Goal: Task Accomplishment & Management: Use online tool/utility

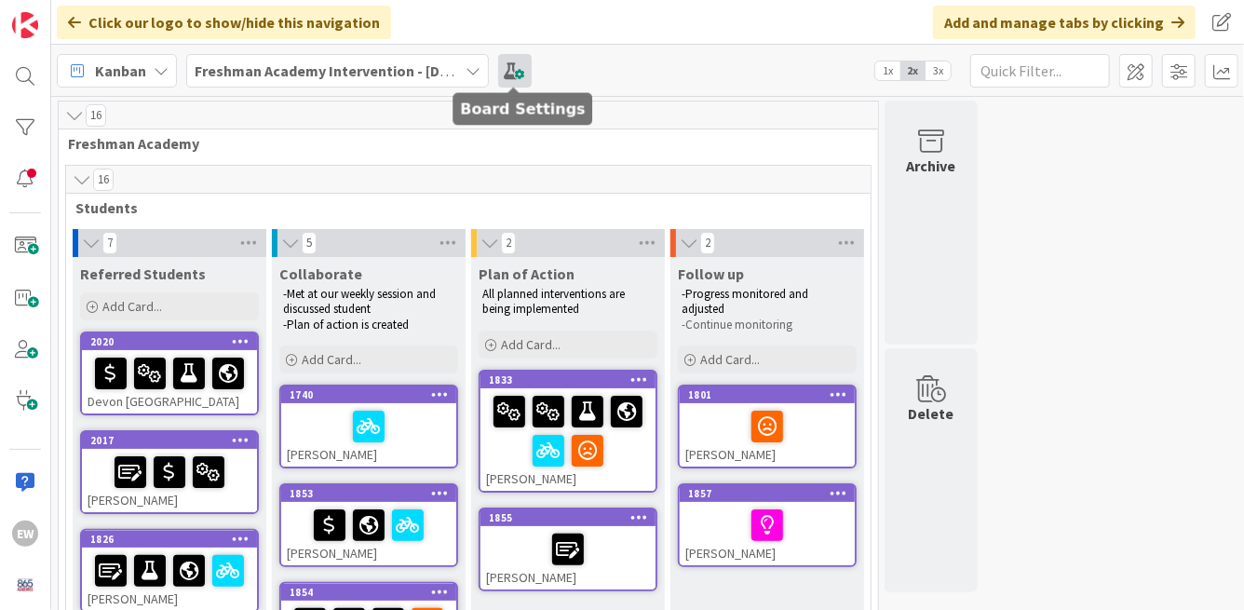
click at [520, 75] on span at bounding box center [515, 71] width 34 height 34
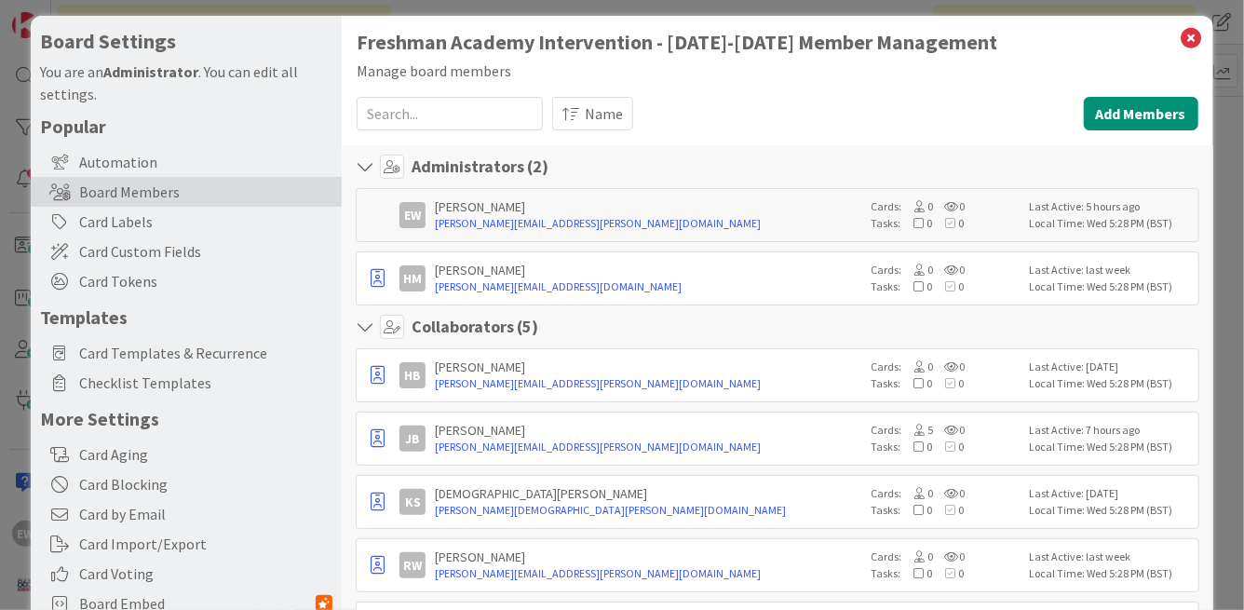
scroll to position [7, 0]
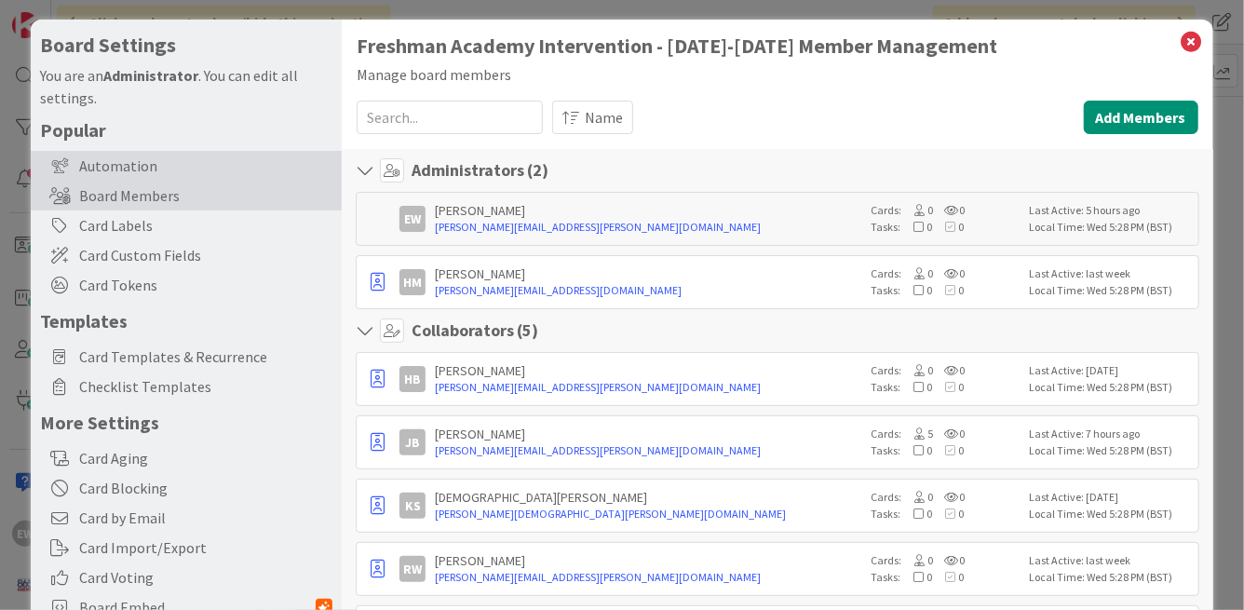
click at [153, 172] on div "Automation" at bounding box center [186, 166] width 311 height 30
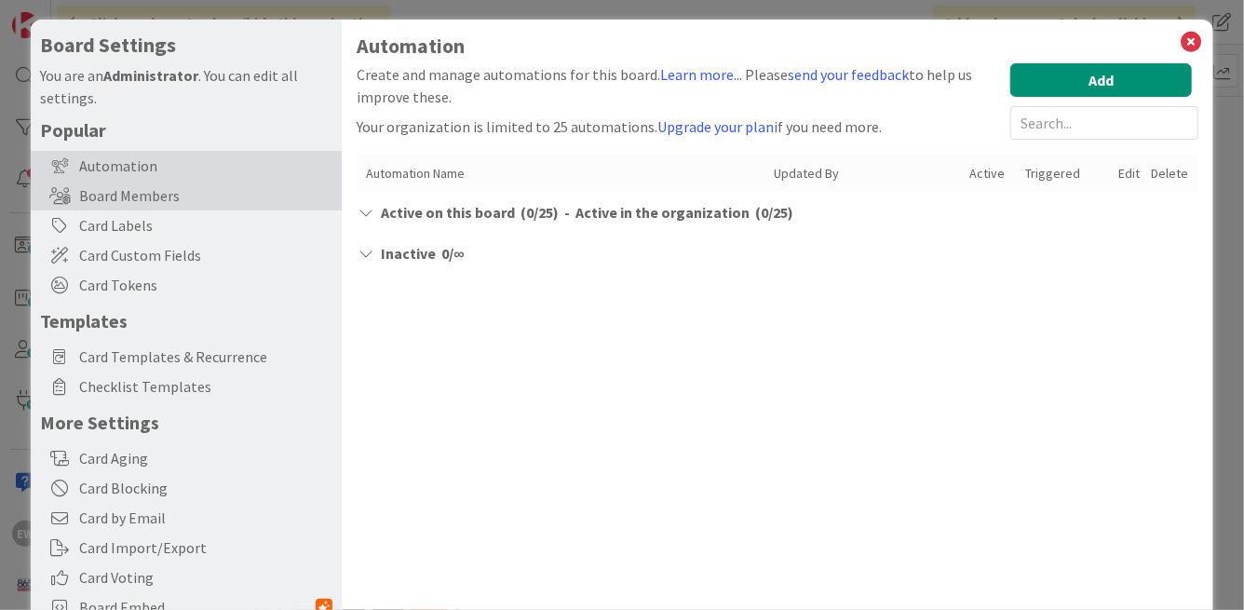
click at [154, 192] on div "Board Members" at bounding box center [186, 196] width 311 height 30
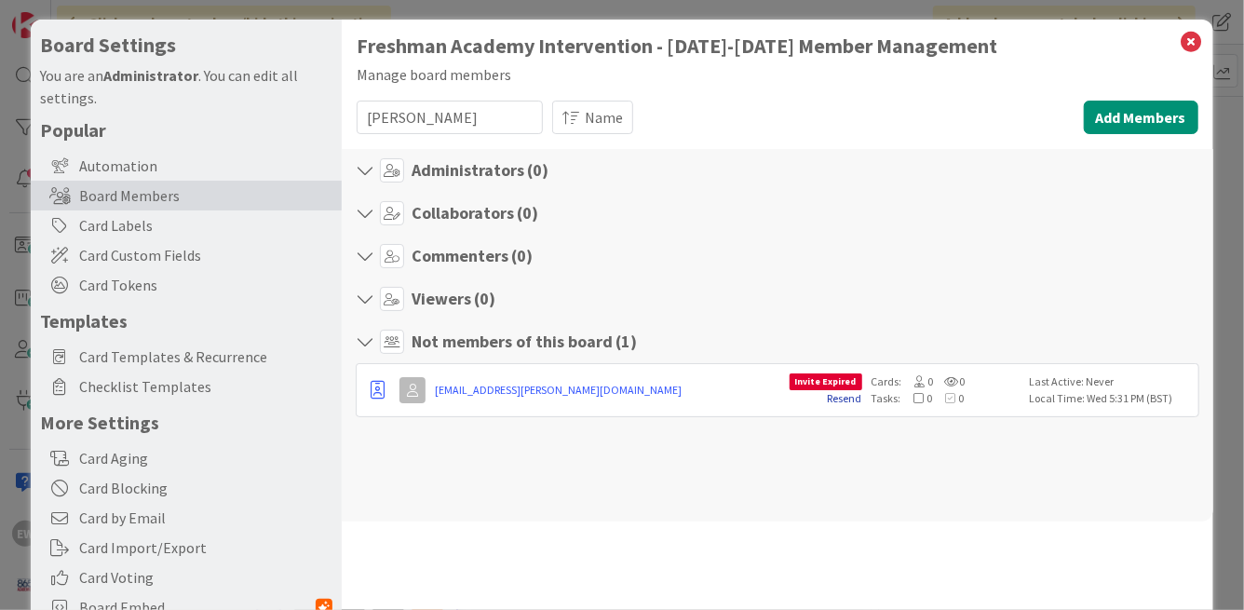
type input "[PERSON_NAME]"
click at [846, 397] on link "Resend" at bounding box center [845, 398] width 34 height 14
drag, startPoint x: 420, startPoint y: 113, endPoint x: 357, endPoint y: 115, distance: 62.4
click at [357, 114] on input "[PERSON_NAME]" at bounding box center [450, 118] width 186 height 34
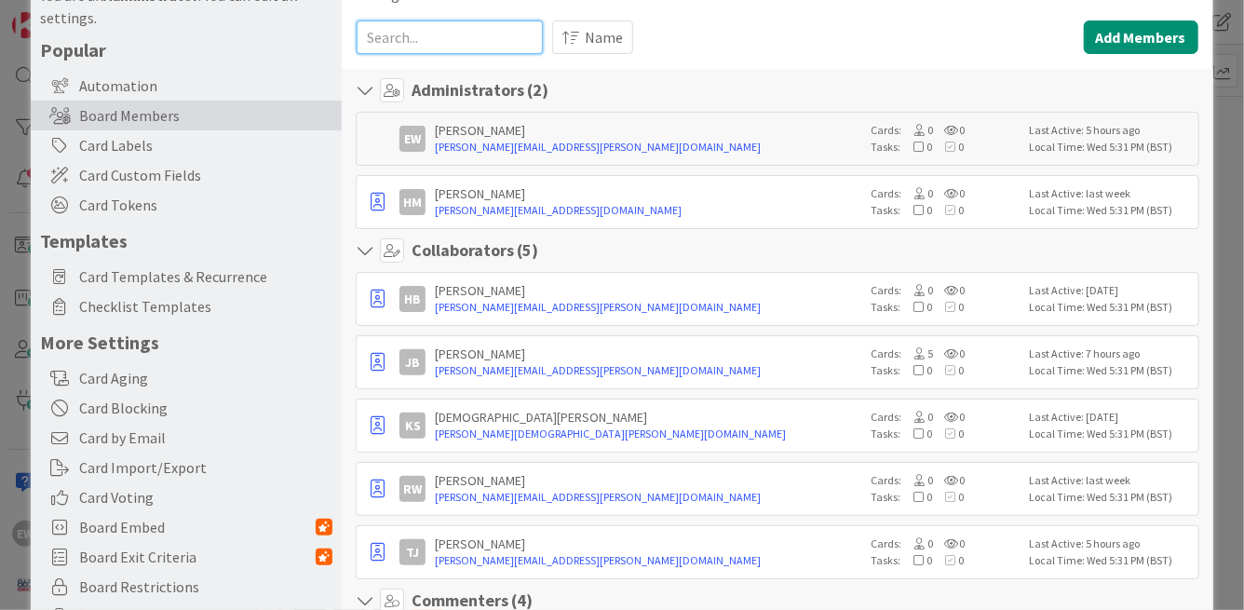
scroll to position [0, 0]
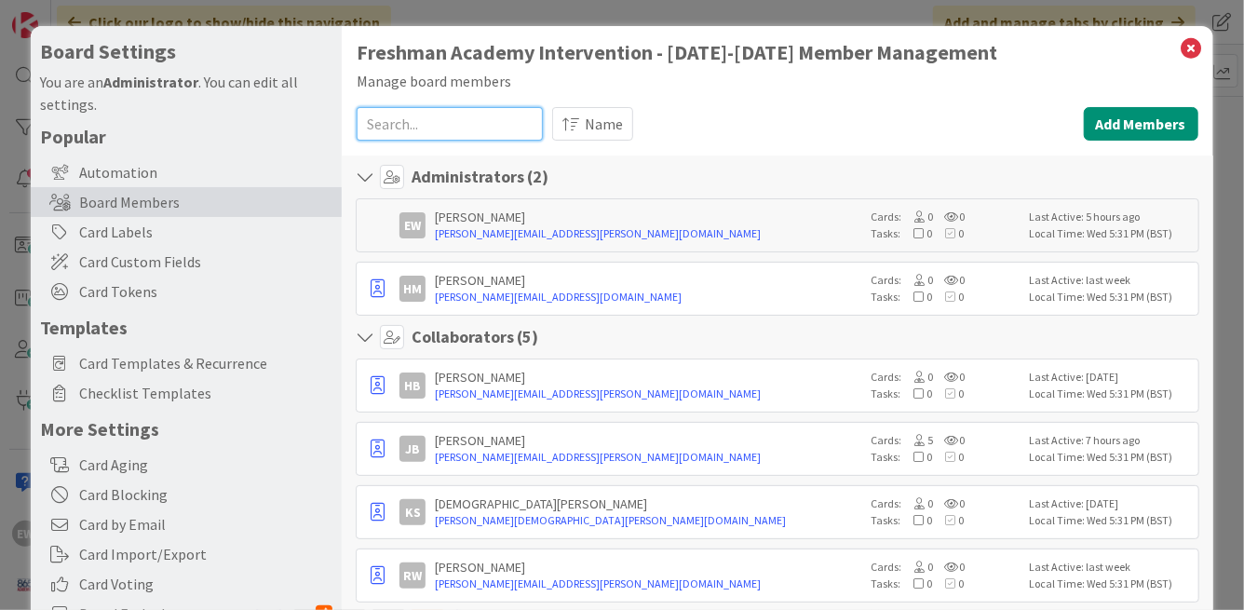
click at [461, 129] on input at bounding box center [450, 124] width 186 height 34
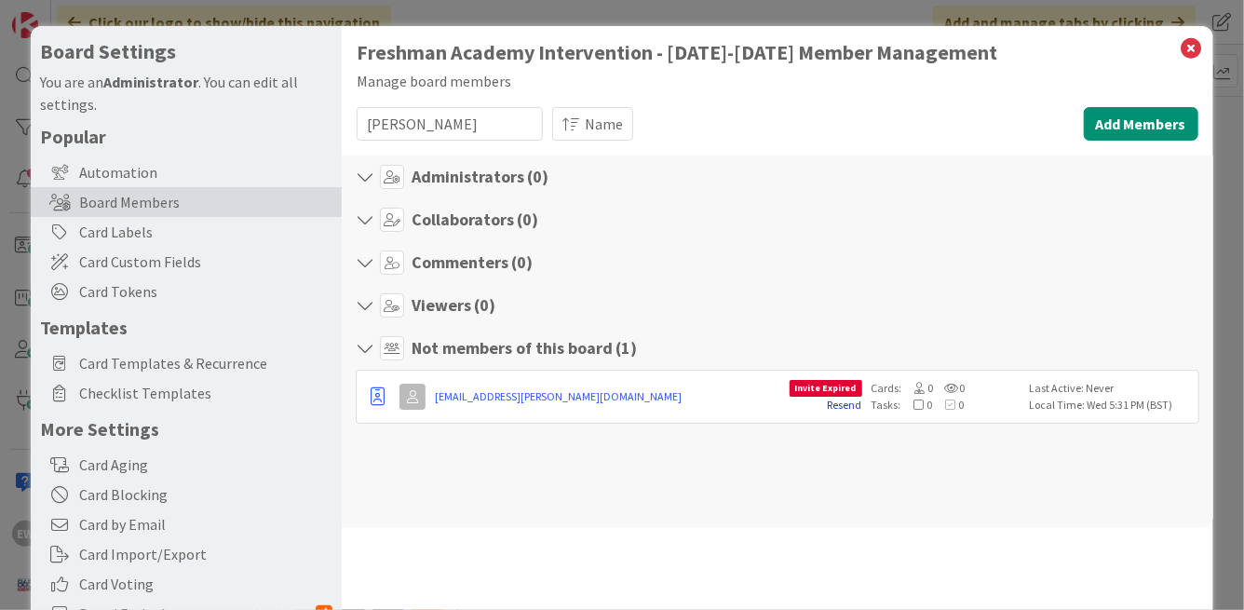
click at [849, 402] on link "Resend" at bounding box center [845, 404] width 34 height 14
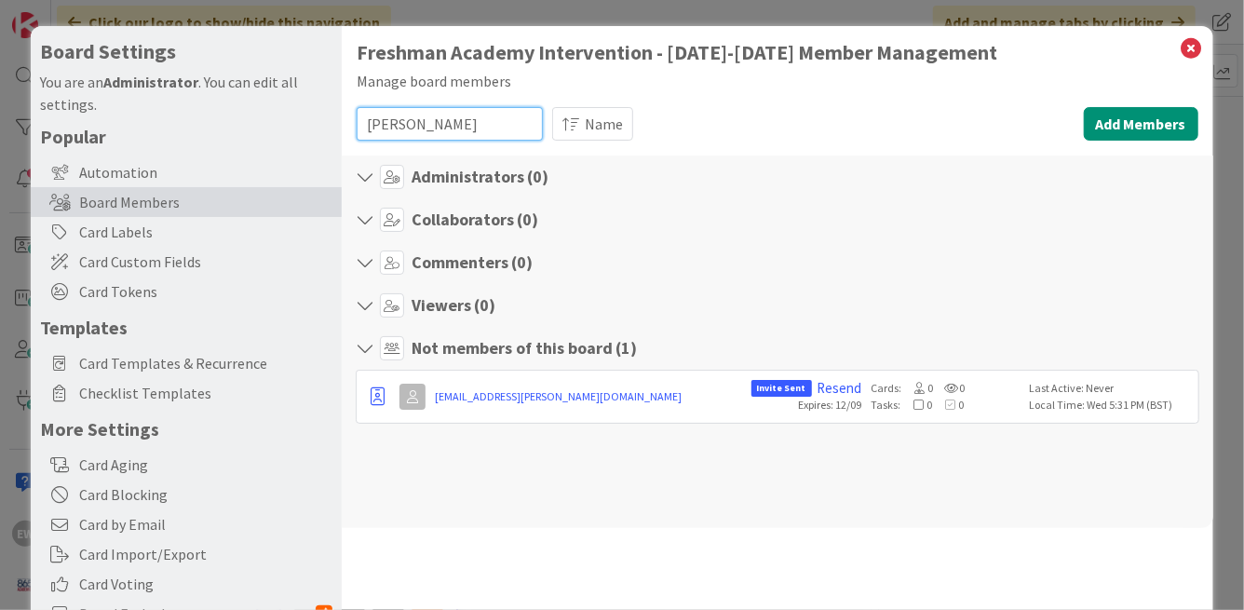
click at [466, 129] on input "[PERSON_NAME]" at bounding box center [450, 124] width 186 height 34
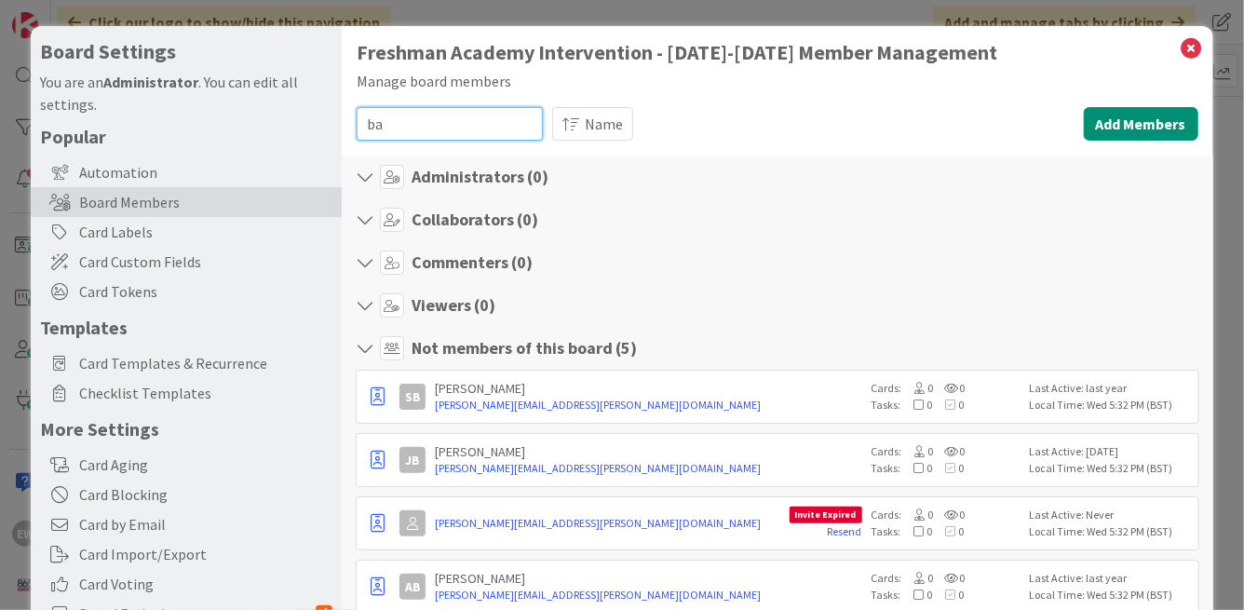
type input "b"
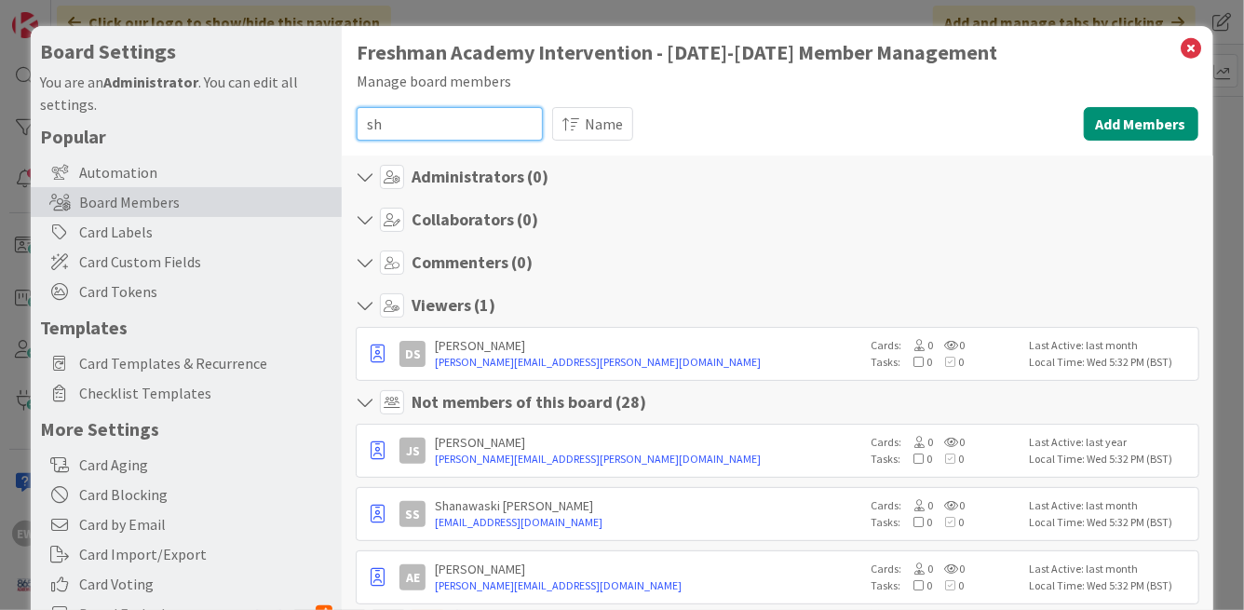
type input "s"
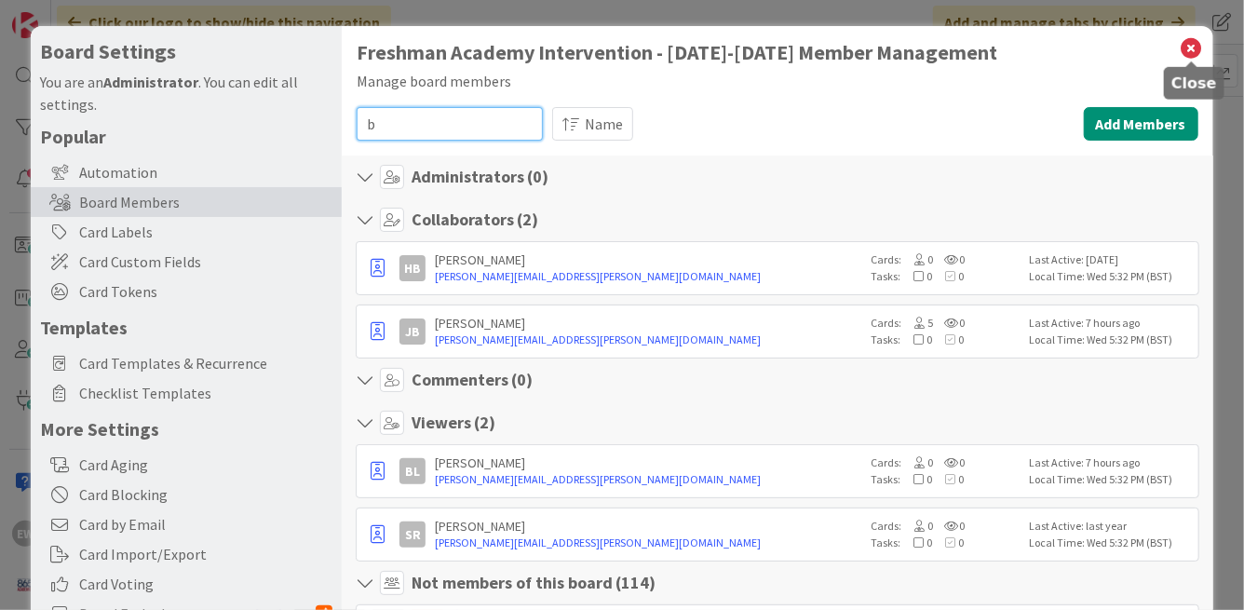
type input "b"
click at [1190, 49] on icon at bounding box center [1191, 48] width 24 height 26
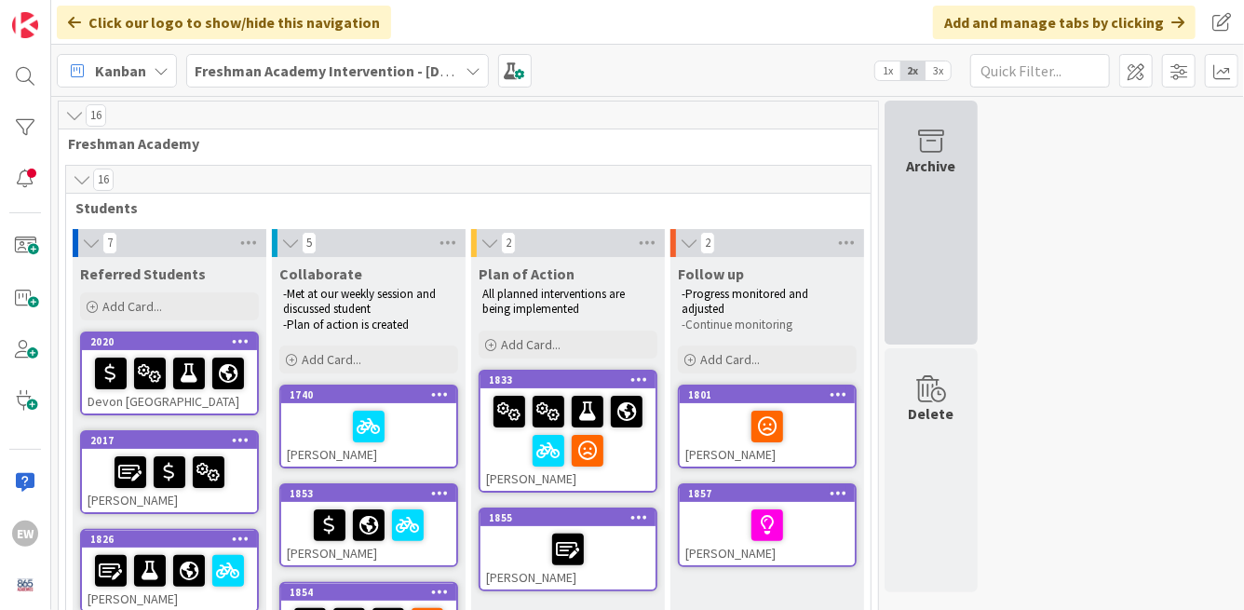
click at [936, 251] on div "Archive" at bounding box center [930, 223] width 93 height 244
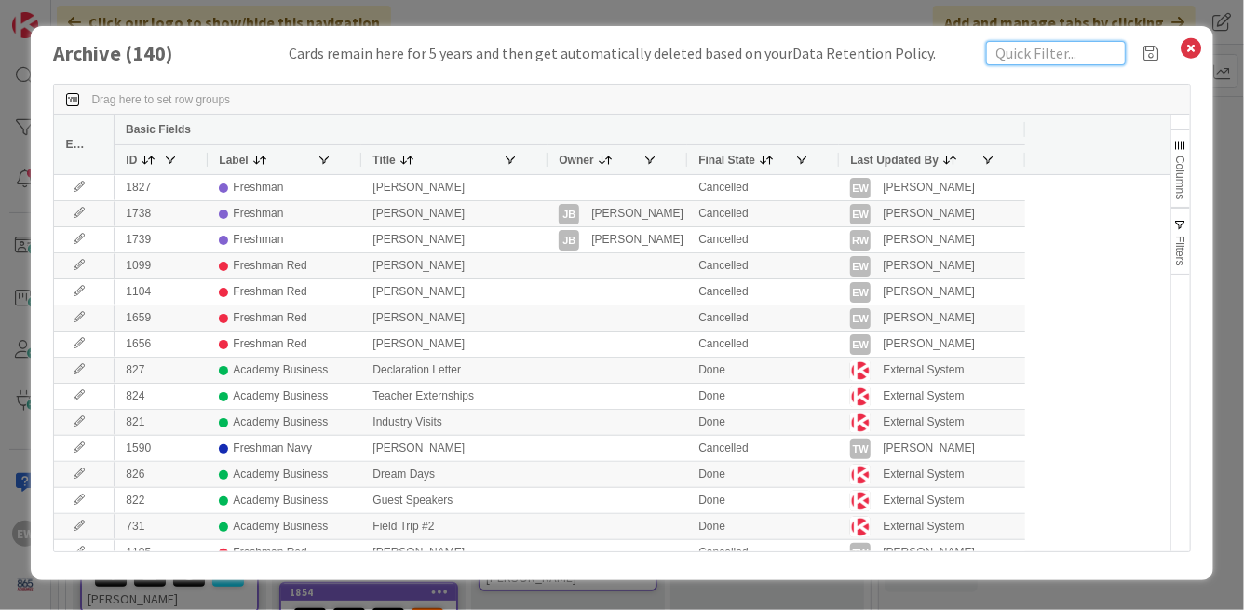
click at [1031, 55] on input "text" at bounding box center [1056, 53] width 140 height 24
click at [1031, 56] on input "text" at bounding box center [1056, 53] width 140 height 24
type input "freshman"
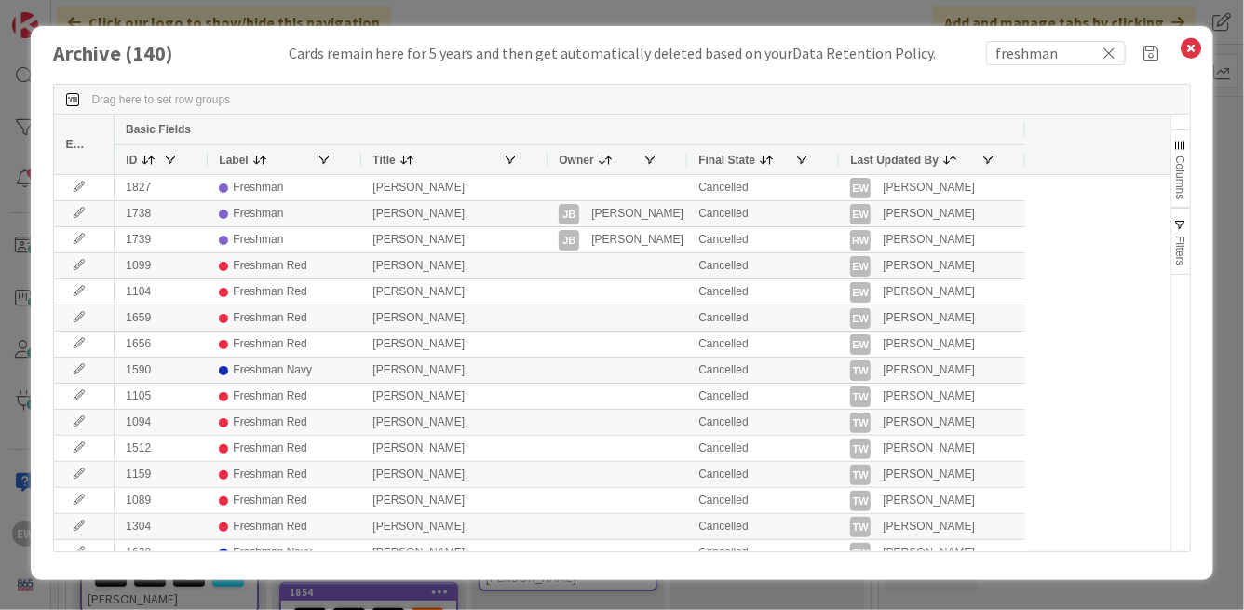
click at [1111, 54] on icon at bounding box center [1109, 53] width 13 height 17
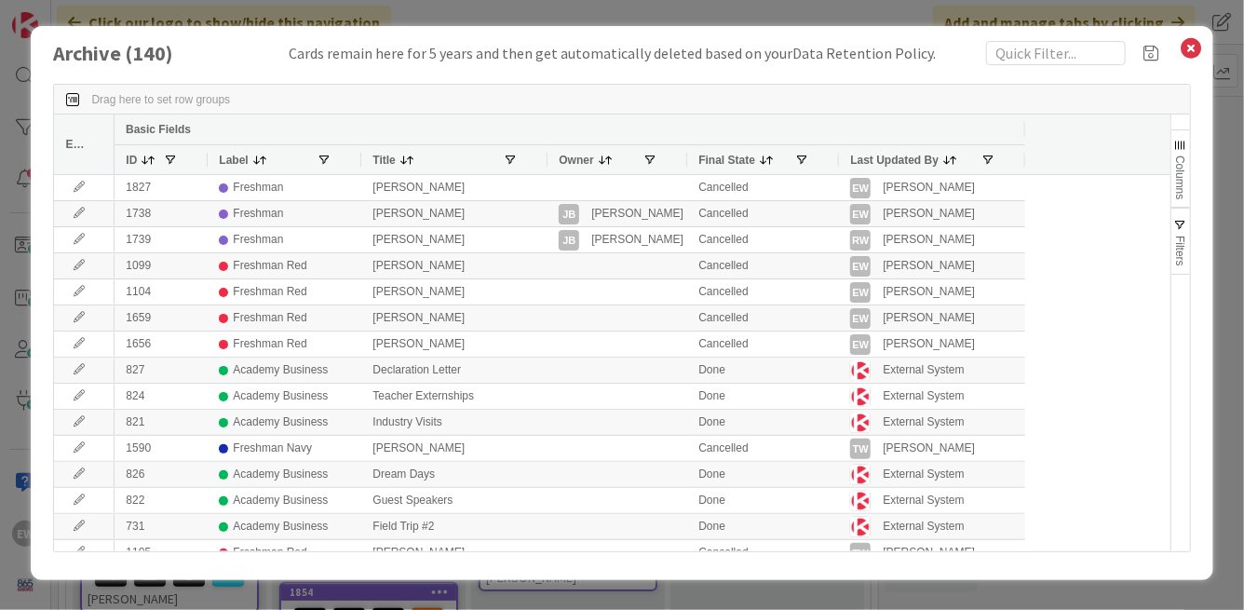
click at [261, 162] on span at bounding box center [259, 160] width 15 height 15
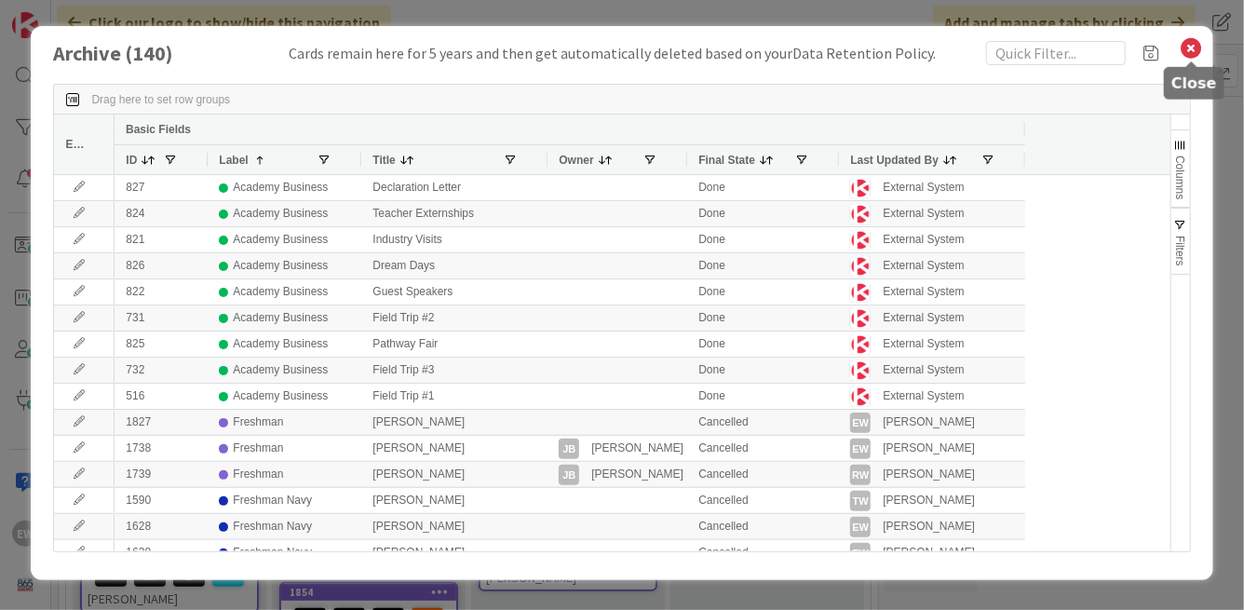
click at [1192, 48] on icon at bounding box center [1191, 48] width 24 height 26
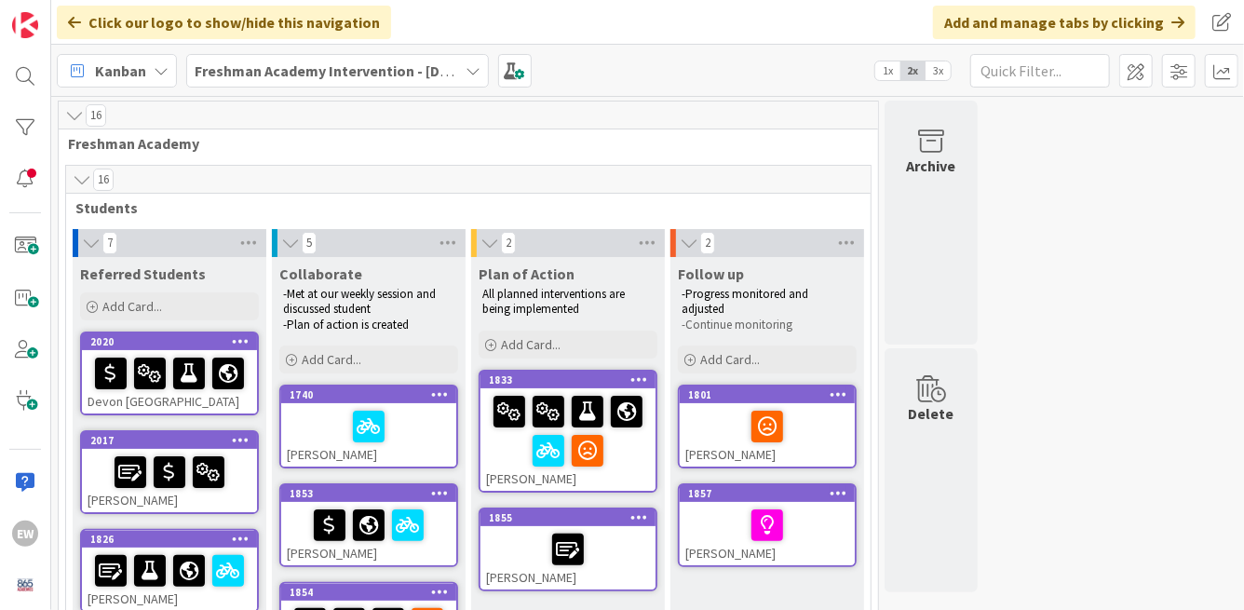
click at [895, 71] on span "1x" at bounding box center [887, 70] width 25 height 19
